Goal: Task Accomplishment & Management: Use online tool/utility

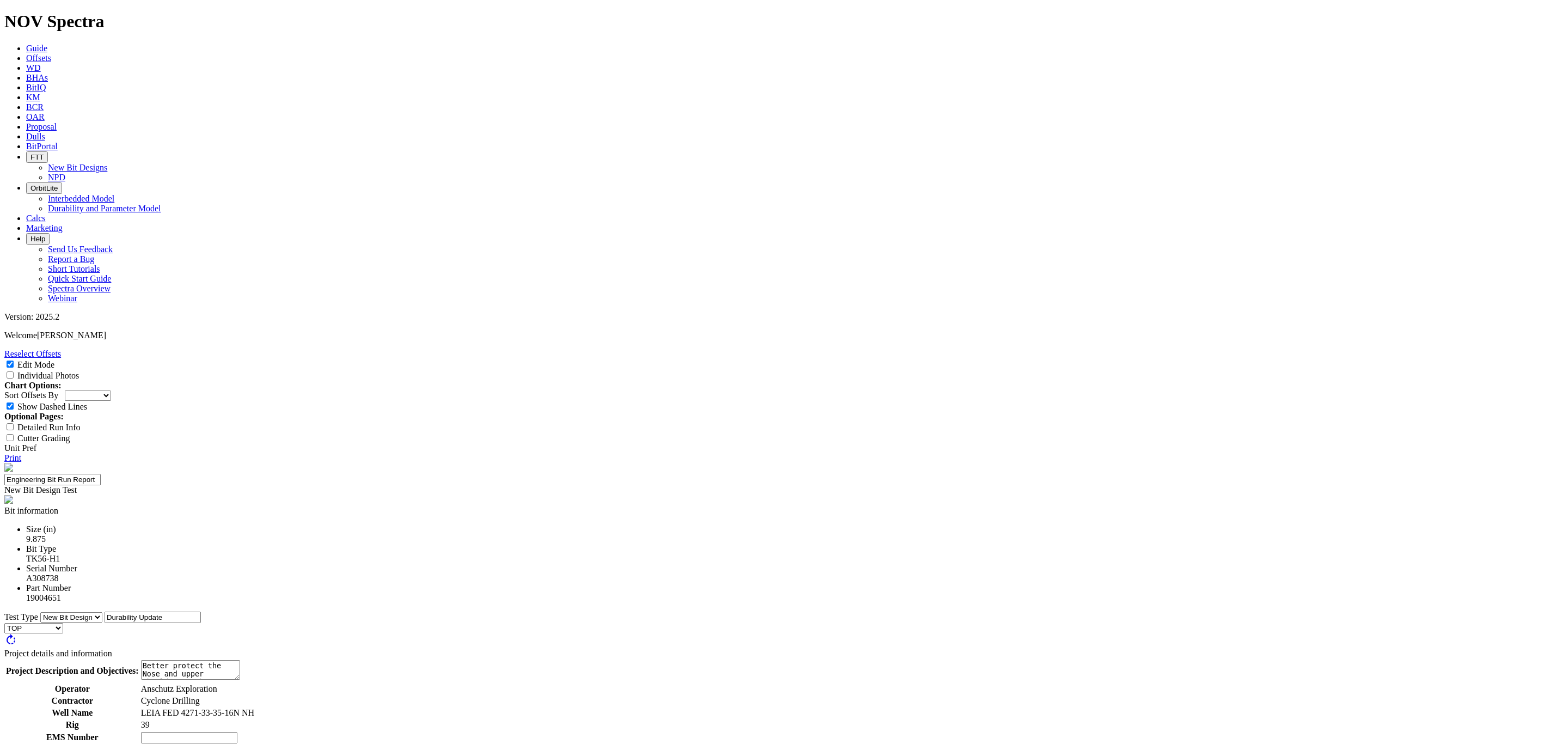
select select "New Bit Design"
type textarea "The dull was excellent for the runs ROP and Interval length. Some chipped cutte…"
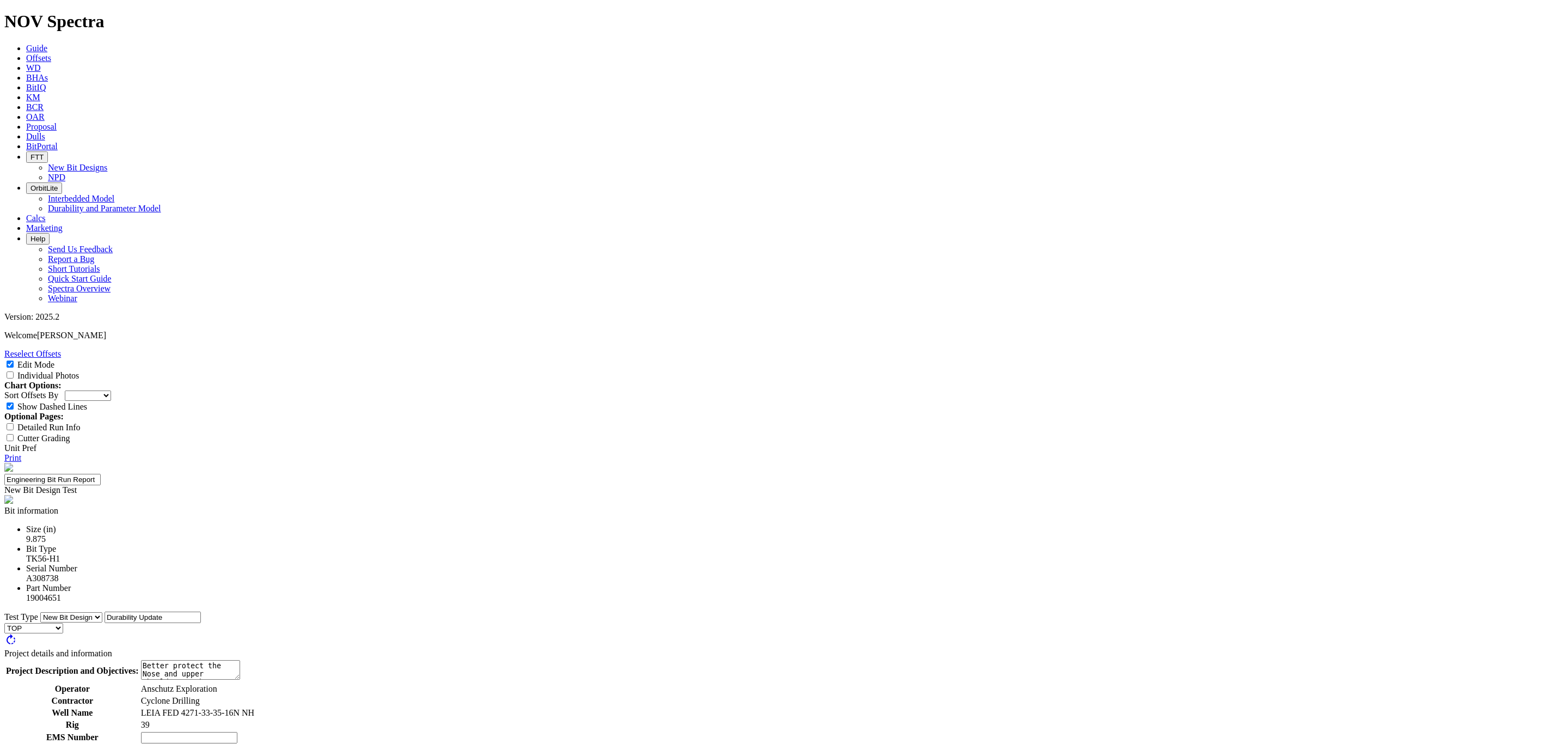
click at [21, 453] on link "Print" at bounding box center [12, 458] width 17 height 10
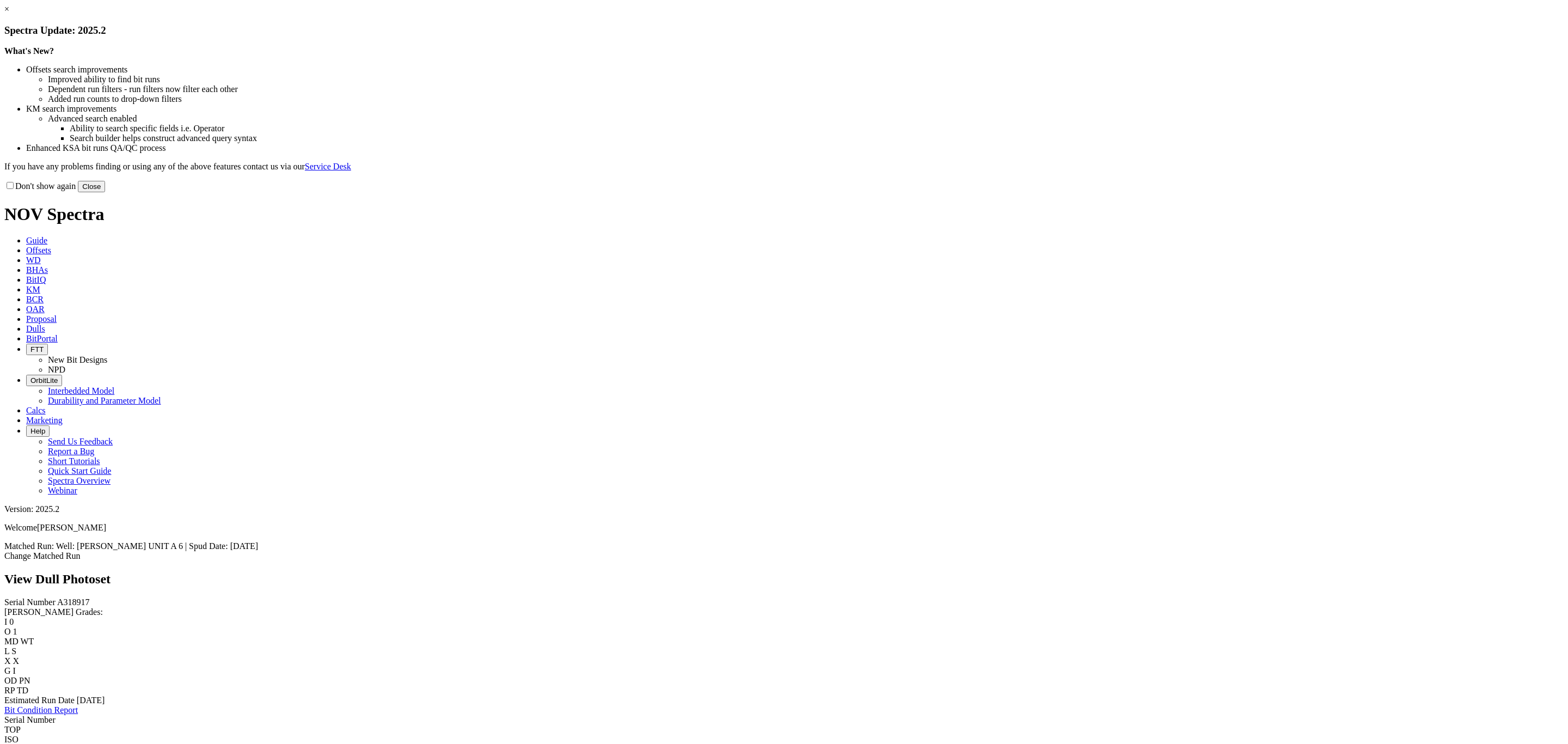
click at [105, 192] on button "Close" at bounding box center [92, 186] width 27 height 12
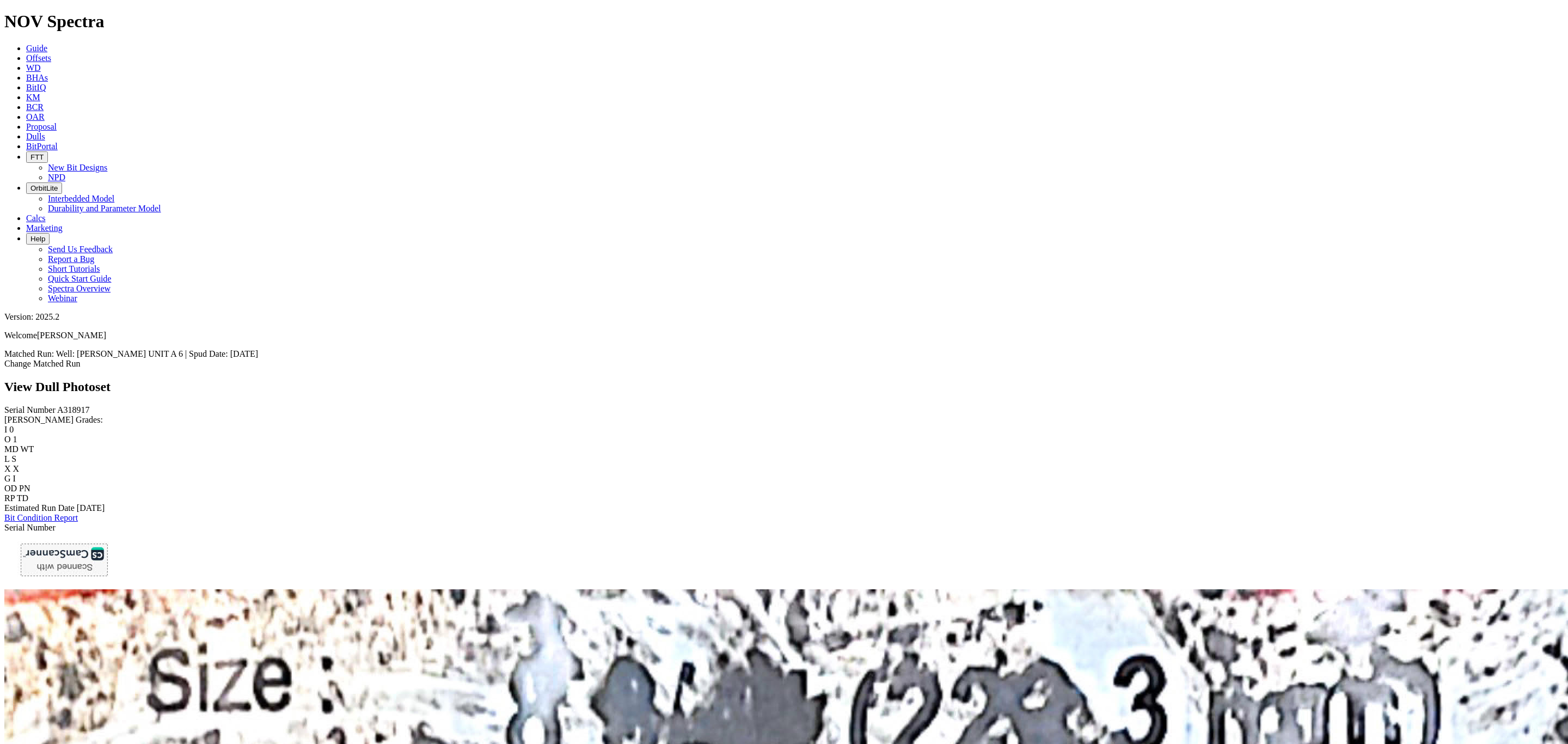
scroll to position [1237, 0]
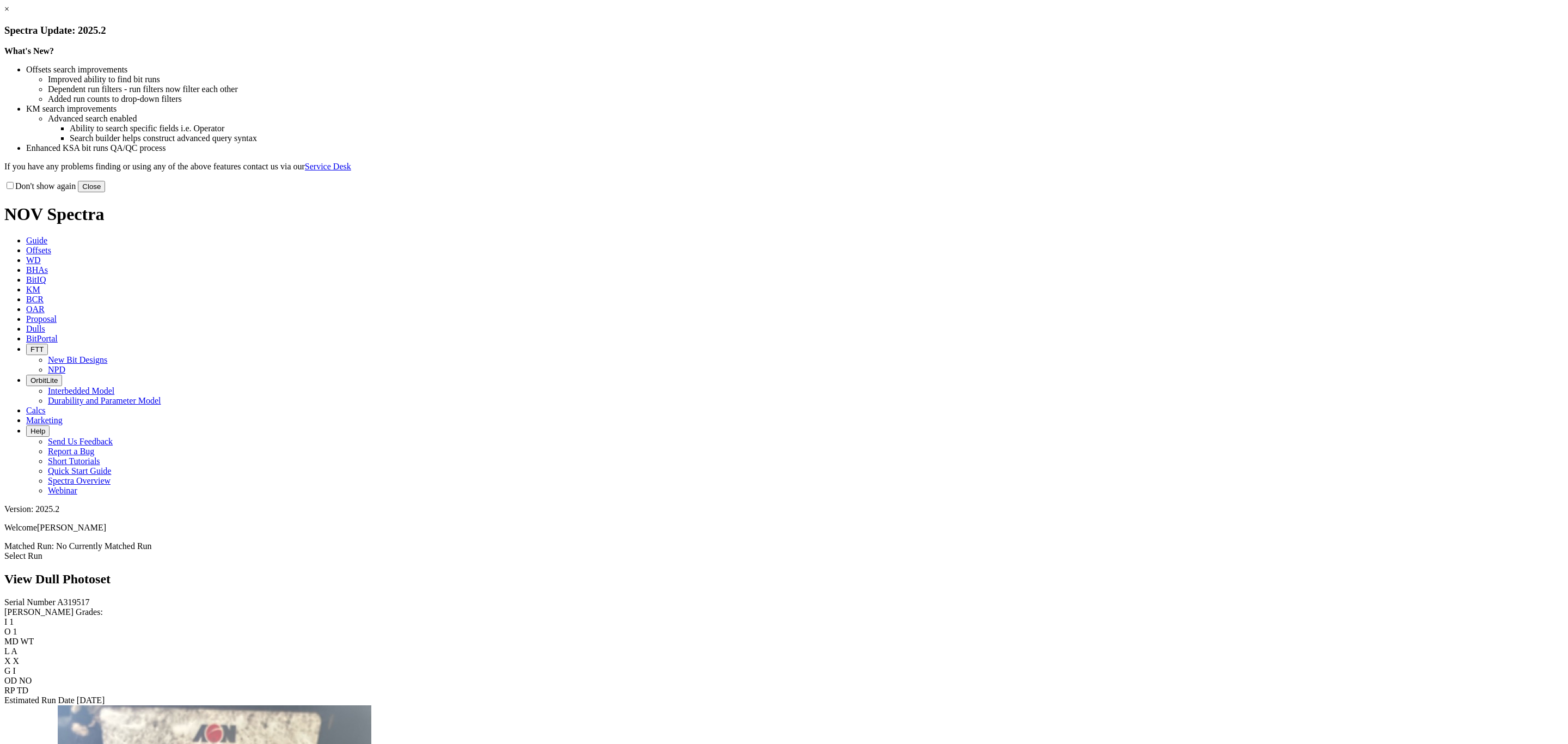
click at [105, 192] on button "Close" at bounding box center [92, 186] width 27 height 12
